Goal: Find specific page/section: Find specific page/section

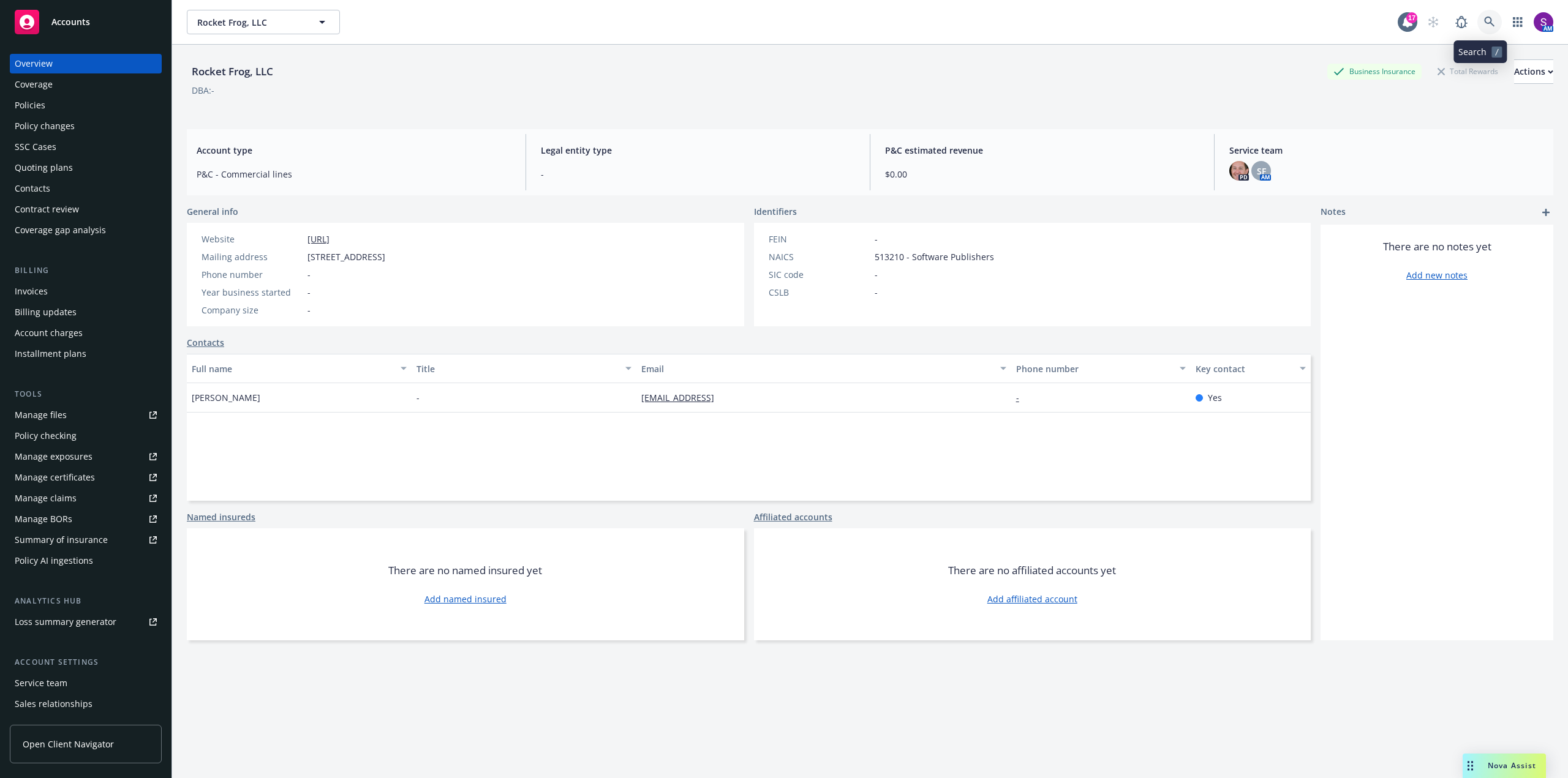
click at [1484, 24] on icon at bounding box center [1490, 22] width 11 height 11
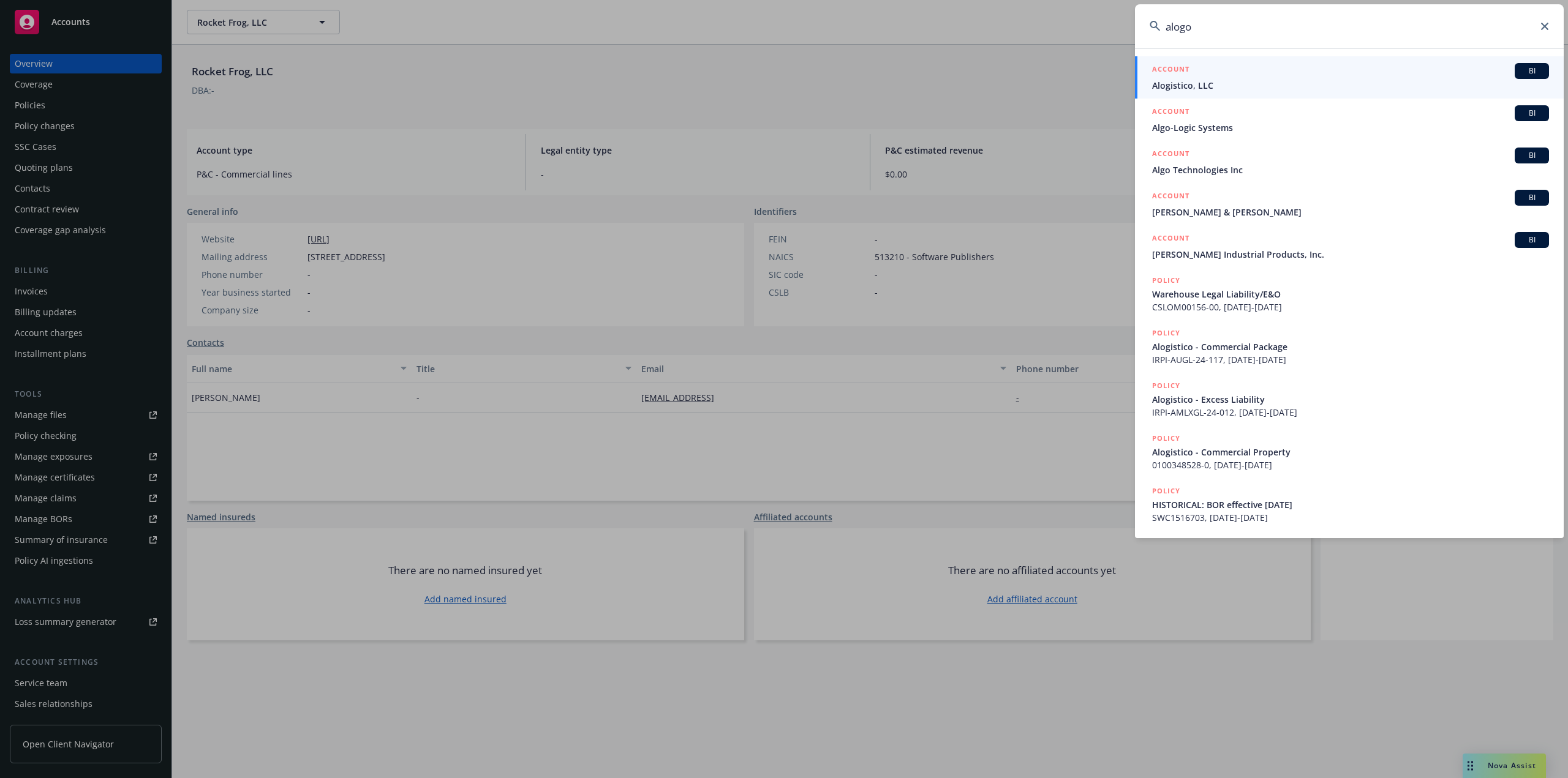
type input "alogo"
click at [1209, 84] on span "Alogistico, LLC" at bounding box center [1351, 85] width 397 height 13
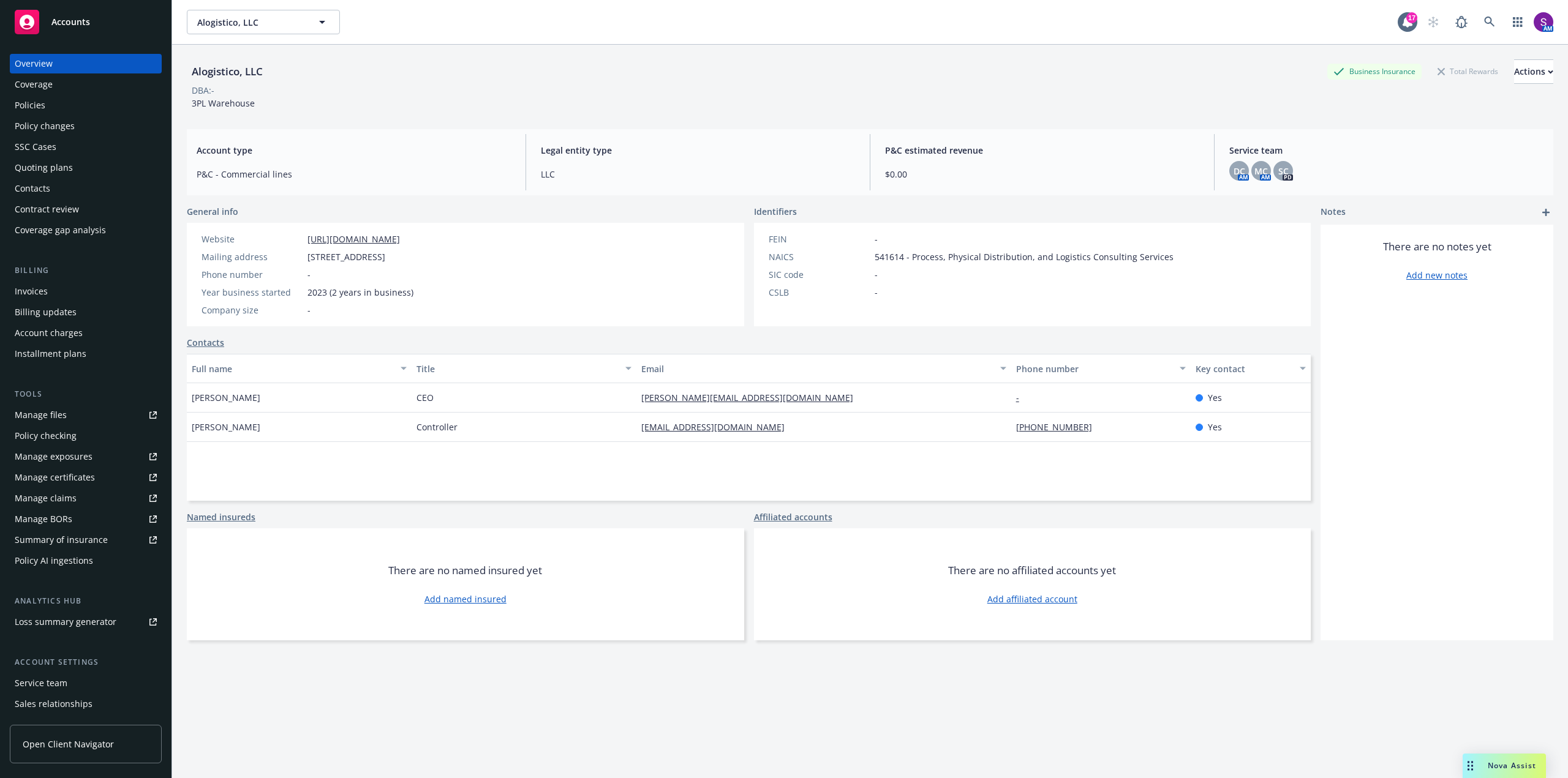
click at [67, 103] on div "Policies" at bounding box center [86, 105] width 142 height 20
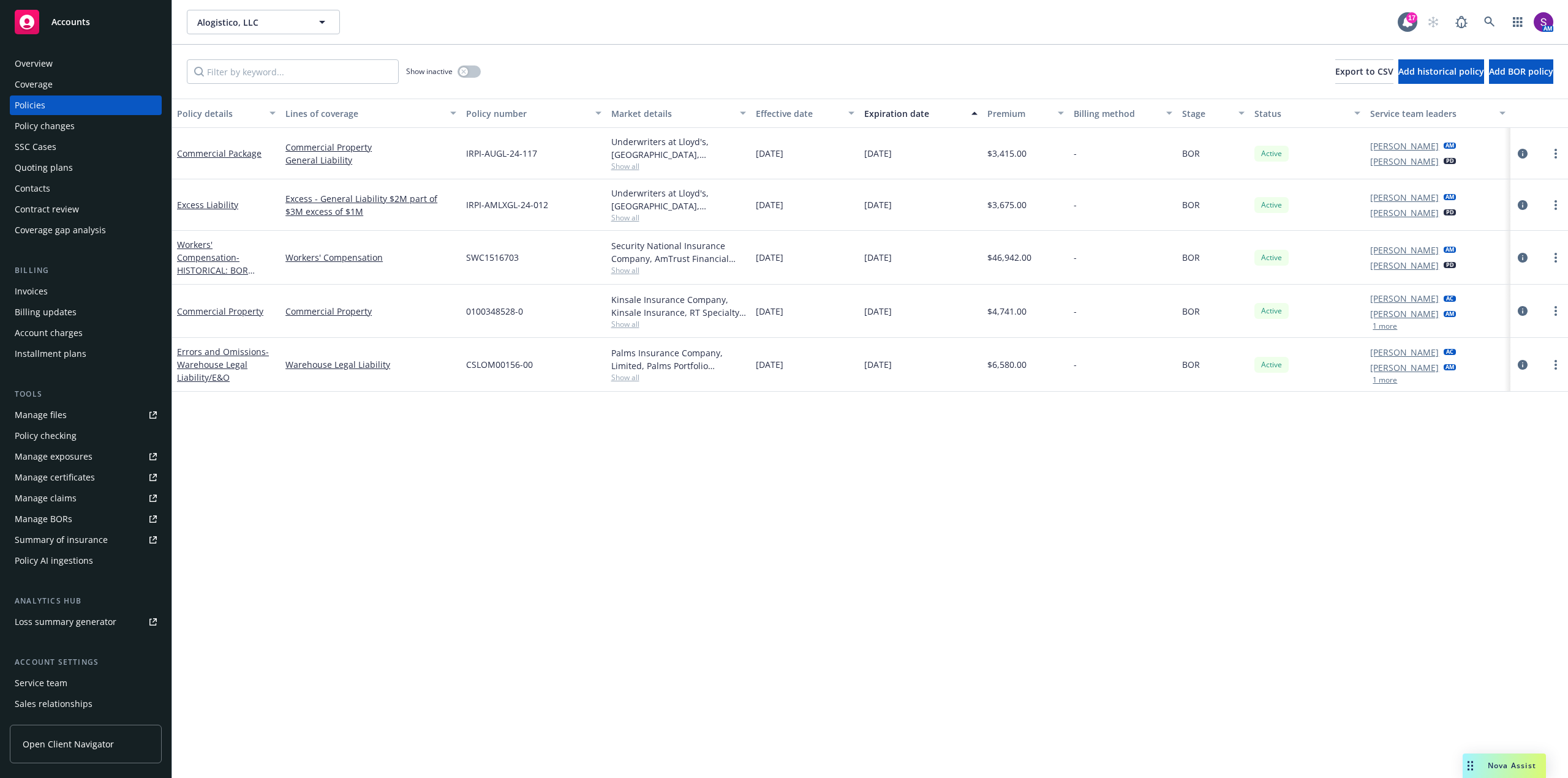
click at [65, 68] on div "Overview" at bounding box center [86, 63] width 142 height 20
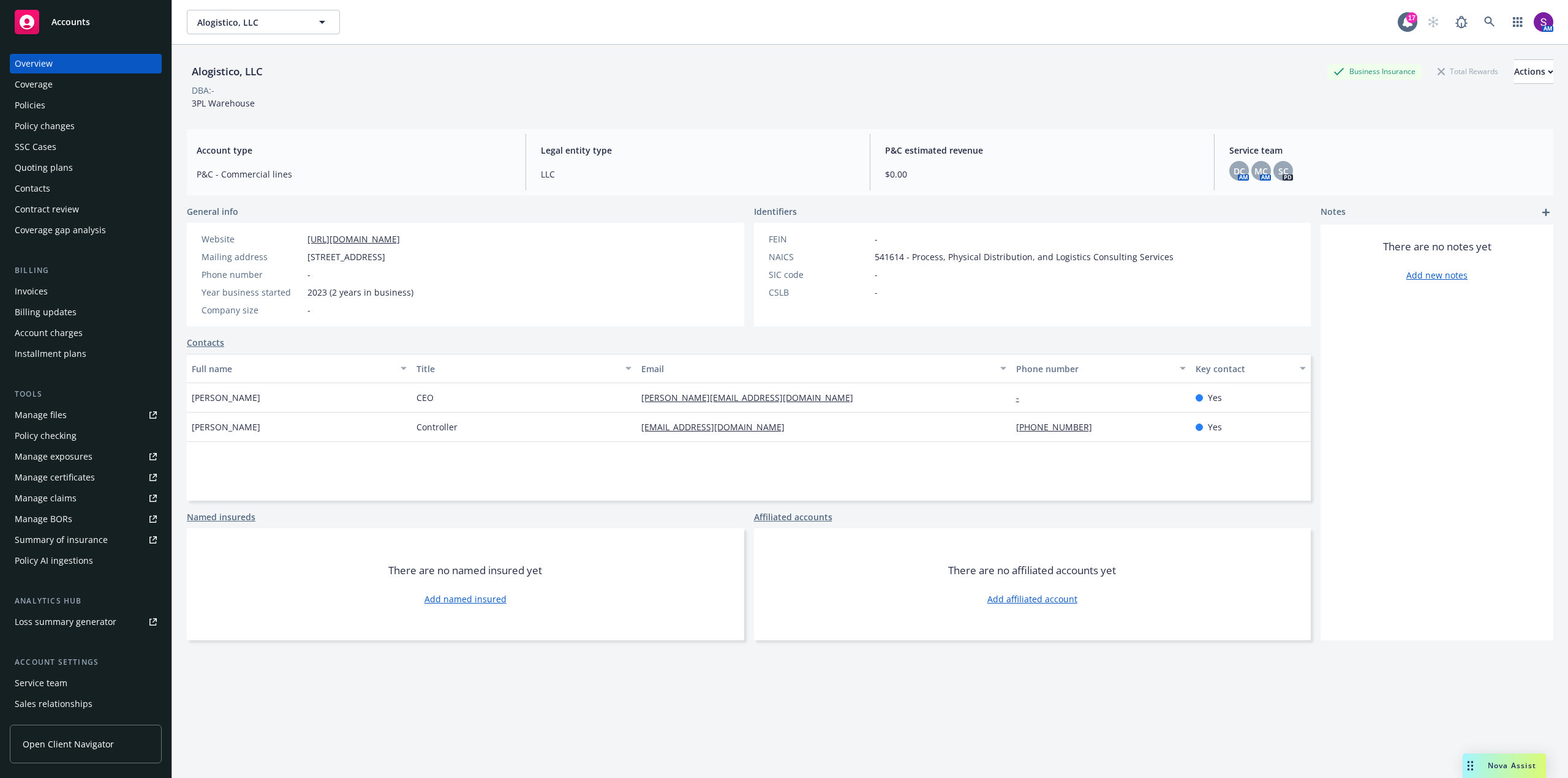
click at [51, 106] on div "Policies" at bounding box center [86, 105] width 142 height 20
